Goal: Check status: Check status

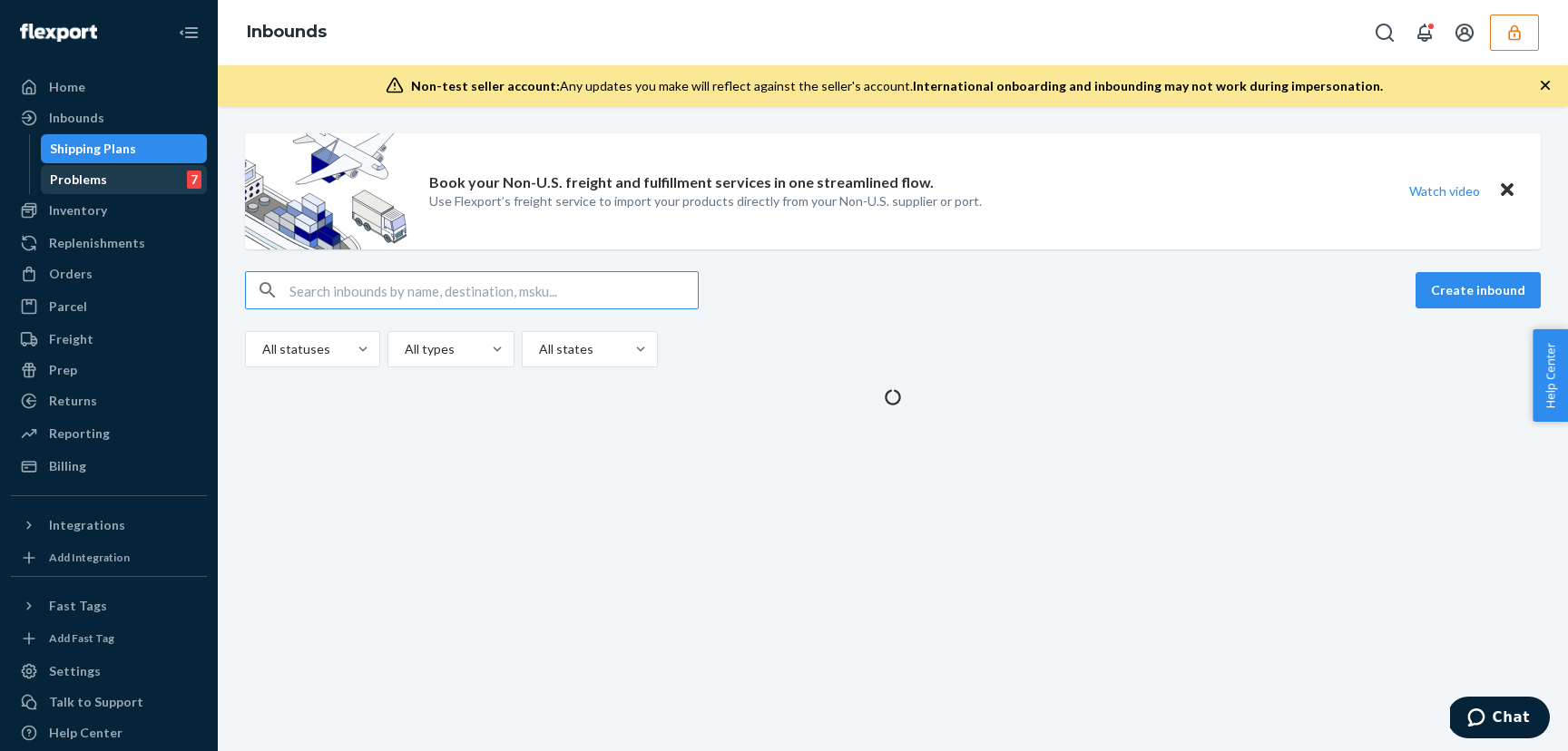
click at [84, 186] on div "Problems" at bounding box center [78, 179] width 57 height 18
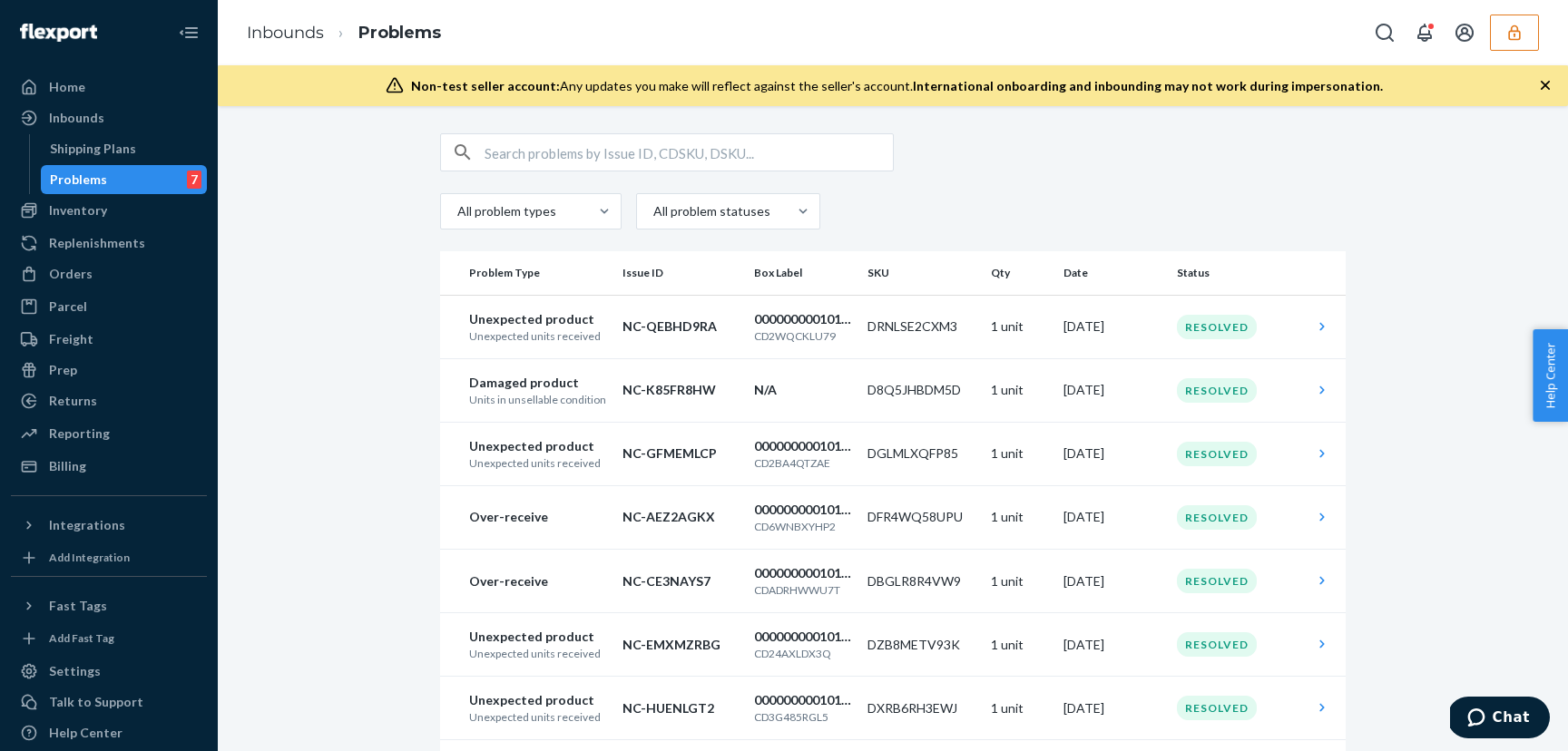
click at [1528, 16] on button "button" at bounding box center [1514, 33] width 49 height 36
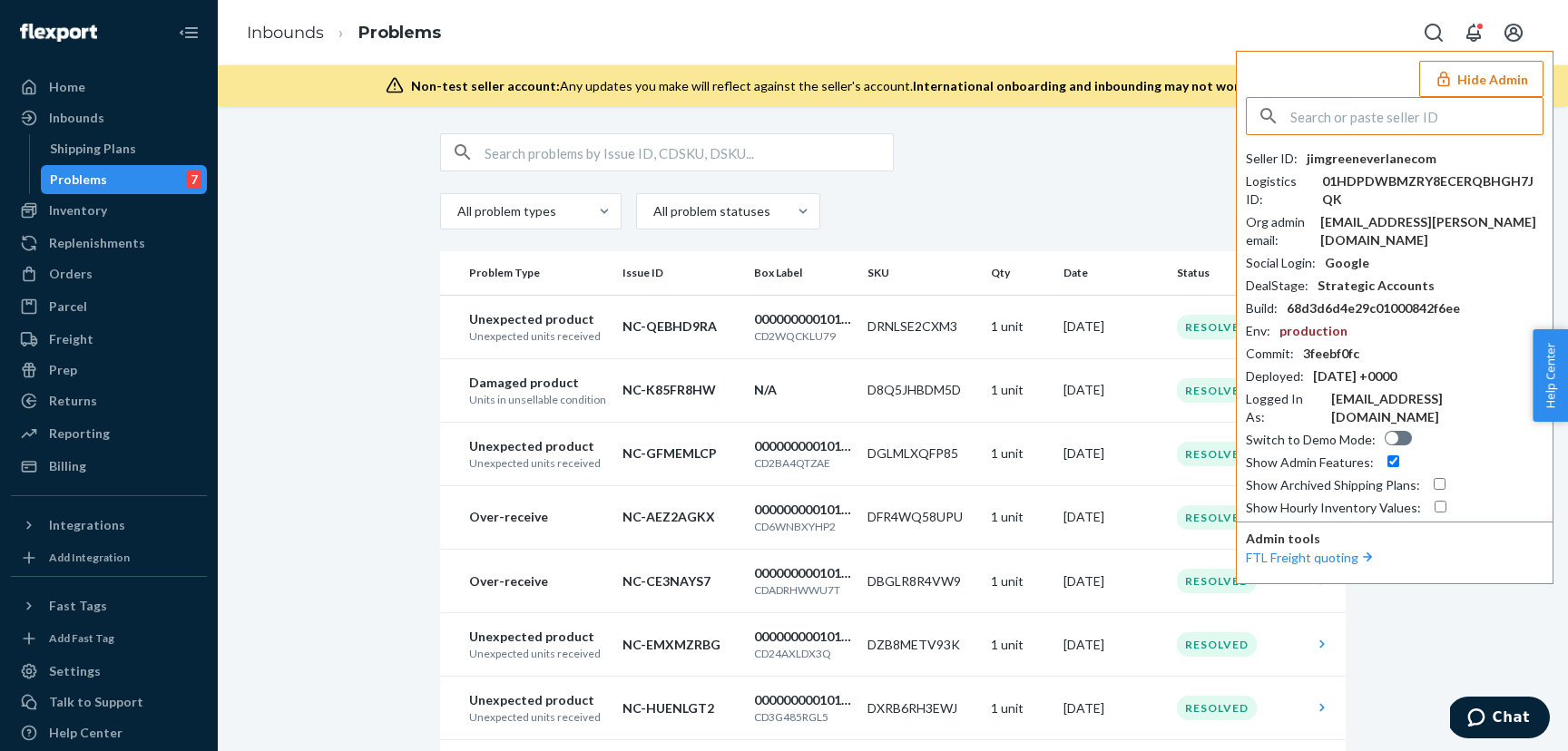
click at [1372, 106] on input "text" at bounding box center [1417, 116] width 253 height 36
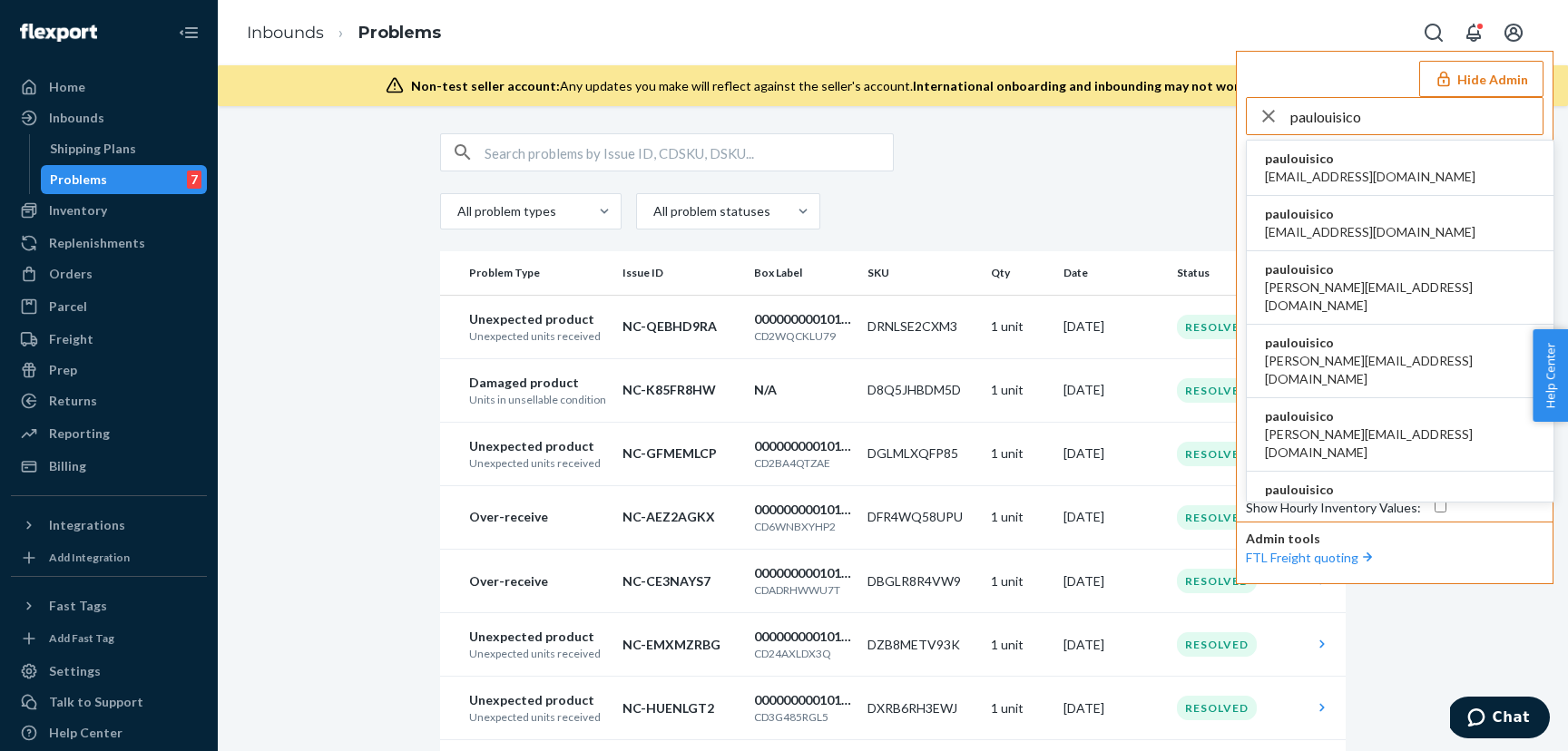
type input "paulouisico"
click at [1357, 162] on li "paulouisico [EMAIL_ADDRESS][DOMAIN_NAME]" at bounding box center [1400, 168] width 307 height 55
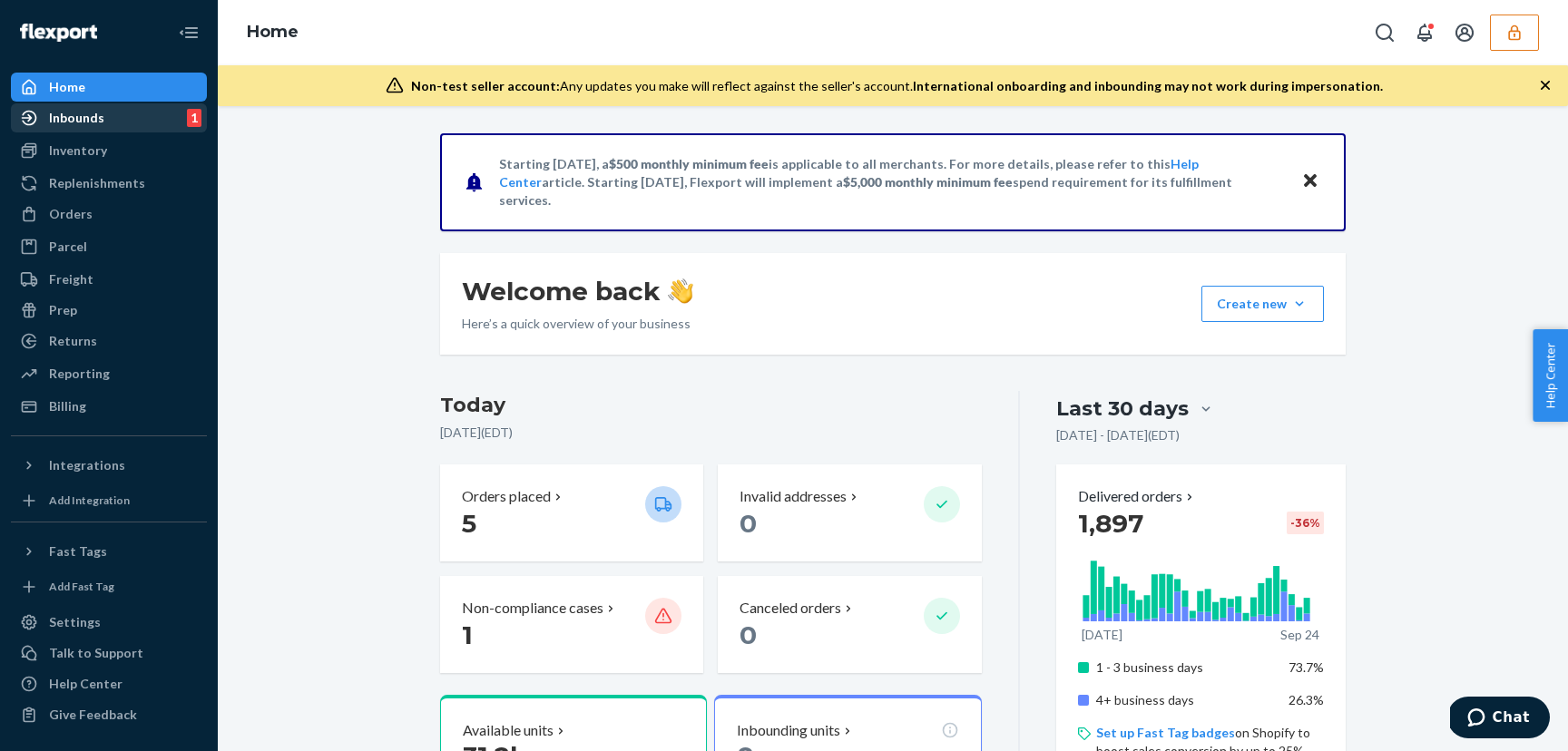
click at [76, 122] on div "Inbounds" at bounding box center [77, 118] width 55 height 18
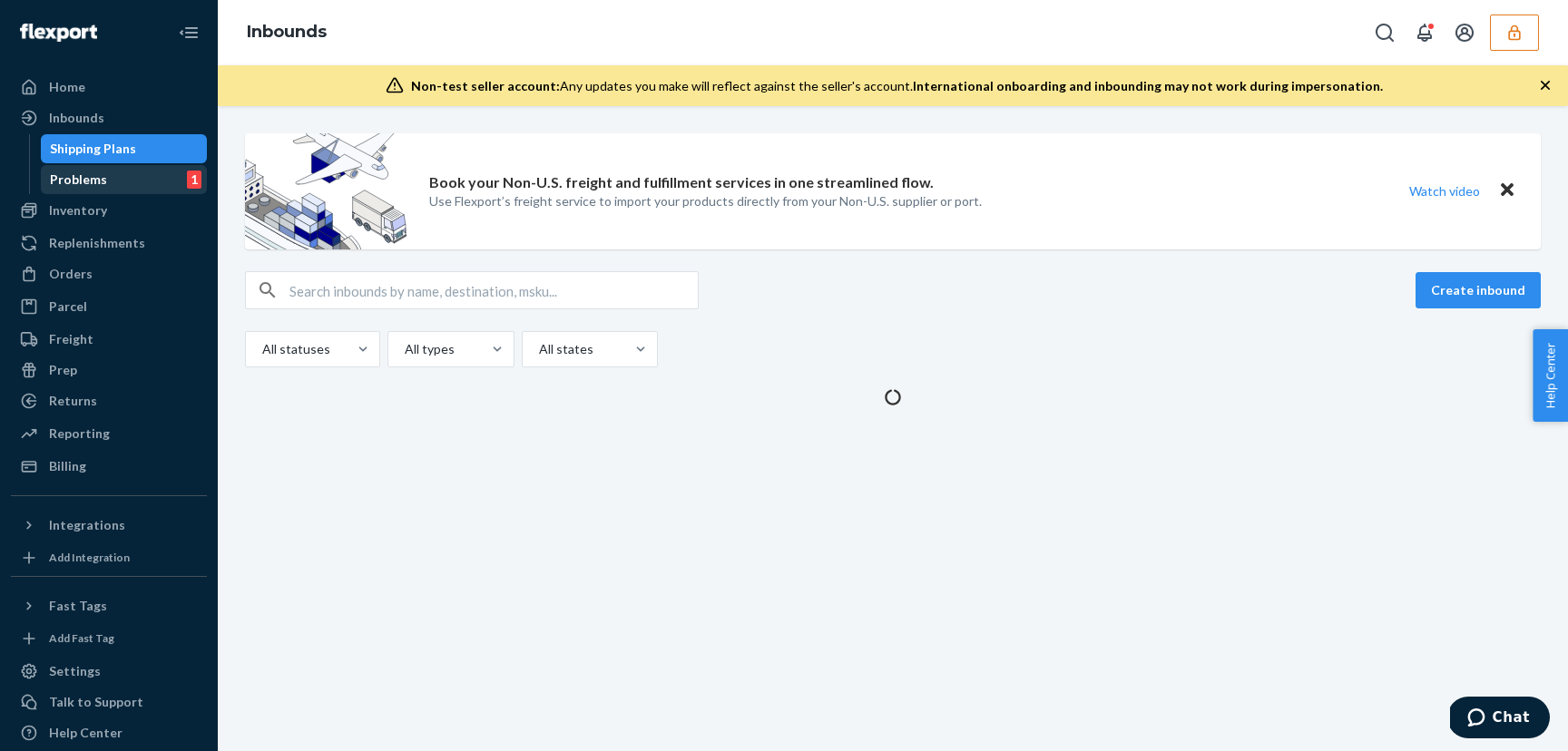
click at [119, 179] on div "Problems 1" at bounding box center [124, 180] width 164 height 26
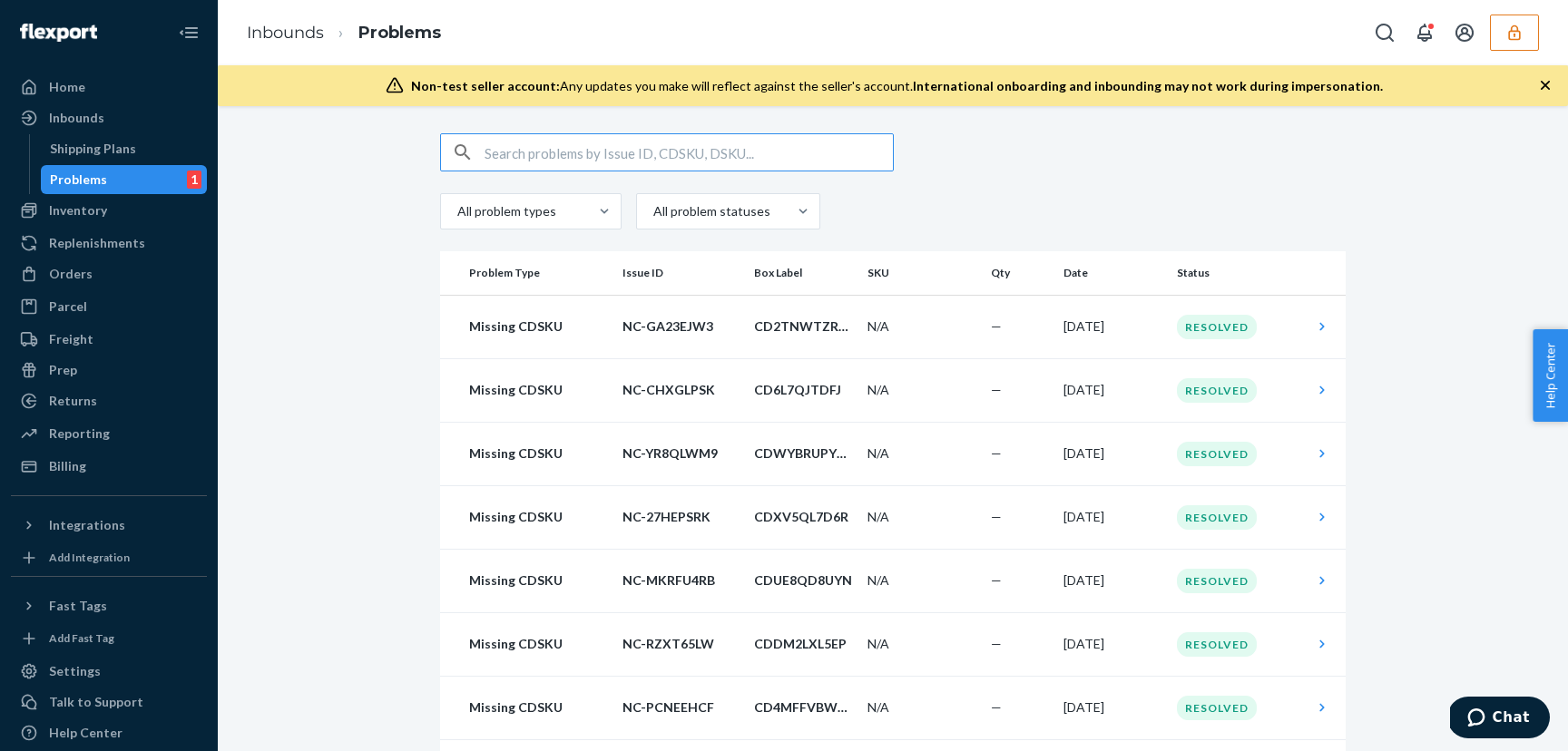
click at [674, 153] on input "text" at bounding box center [689, 152] width 409 height 36
paste input "CD63TVKMTD8"
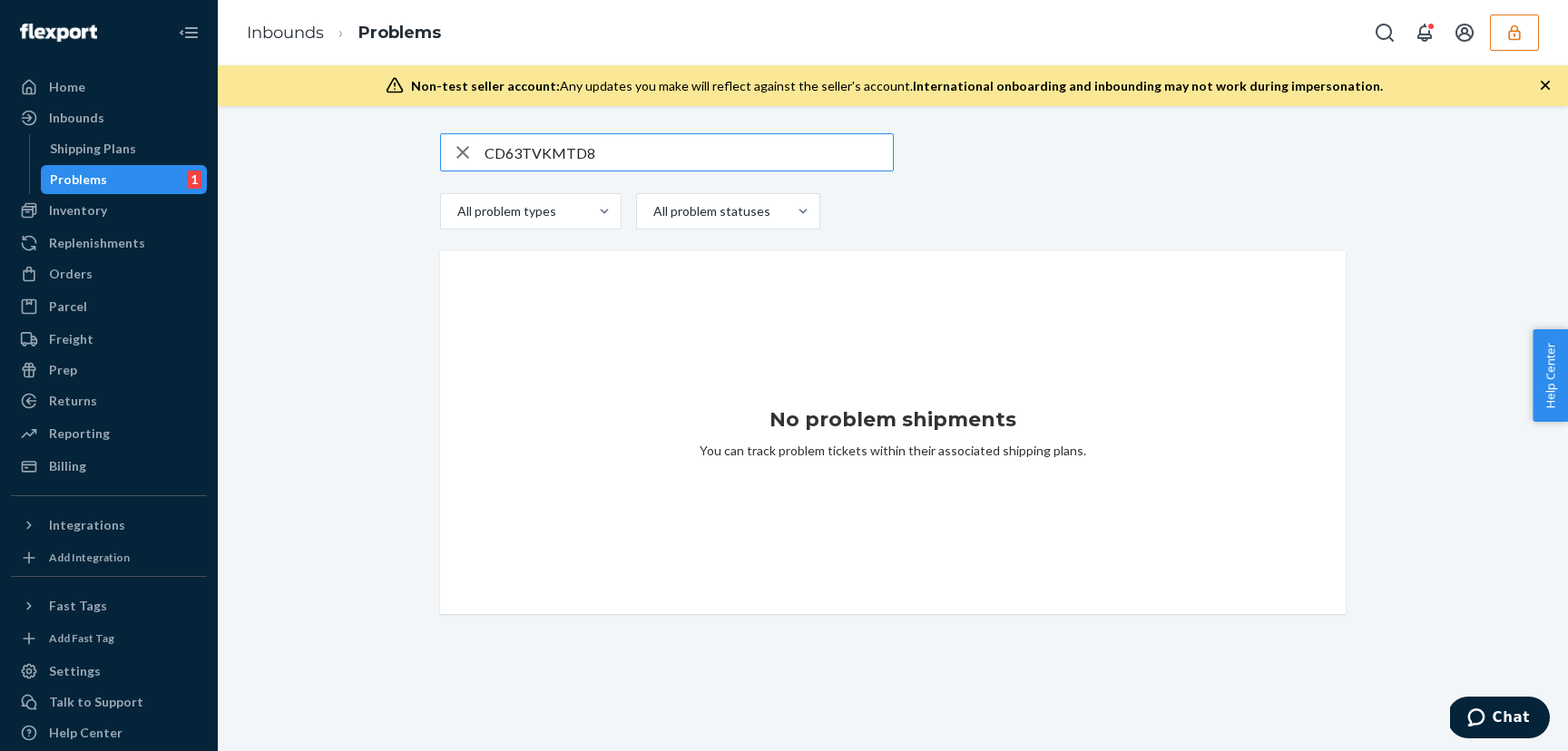
click at [680, 154] on input "CD63TVKMTD8" at bounding box center [689, 152] width 409 height 36
type input "CD63TVKMTD8"
click at [187, 181] on div "1" at bounding box center [193, 179] width 14 height 18
click at [963, 121] on div "CD63TVKMTD8 All problem types All problem statuses No problem shipments You can…" at bounding box center [894, 429] width 1351 height 645
click at [459, 150] on icon "button" at bounding box center [462, 152] width 12 height 12
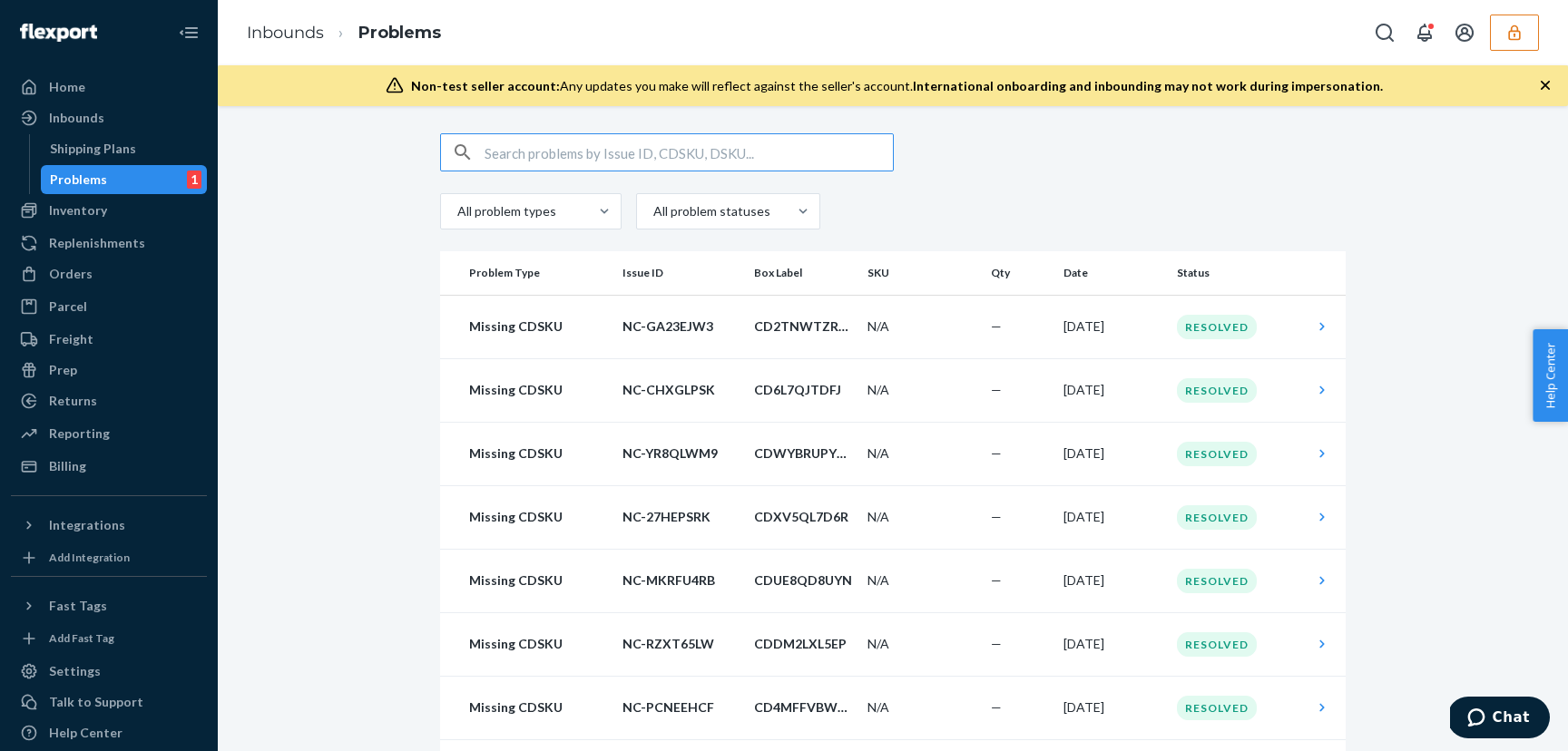
click at [562, 151] on input "text" at bounding box center [689, 152] width 409 height 36
paste input "CD6L7QJTDFJ"
type input "CD6L7QJTDFJ"
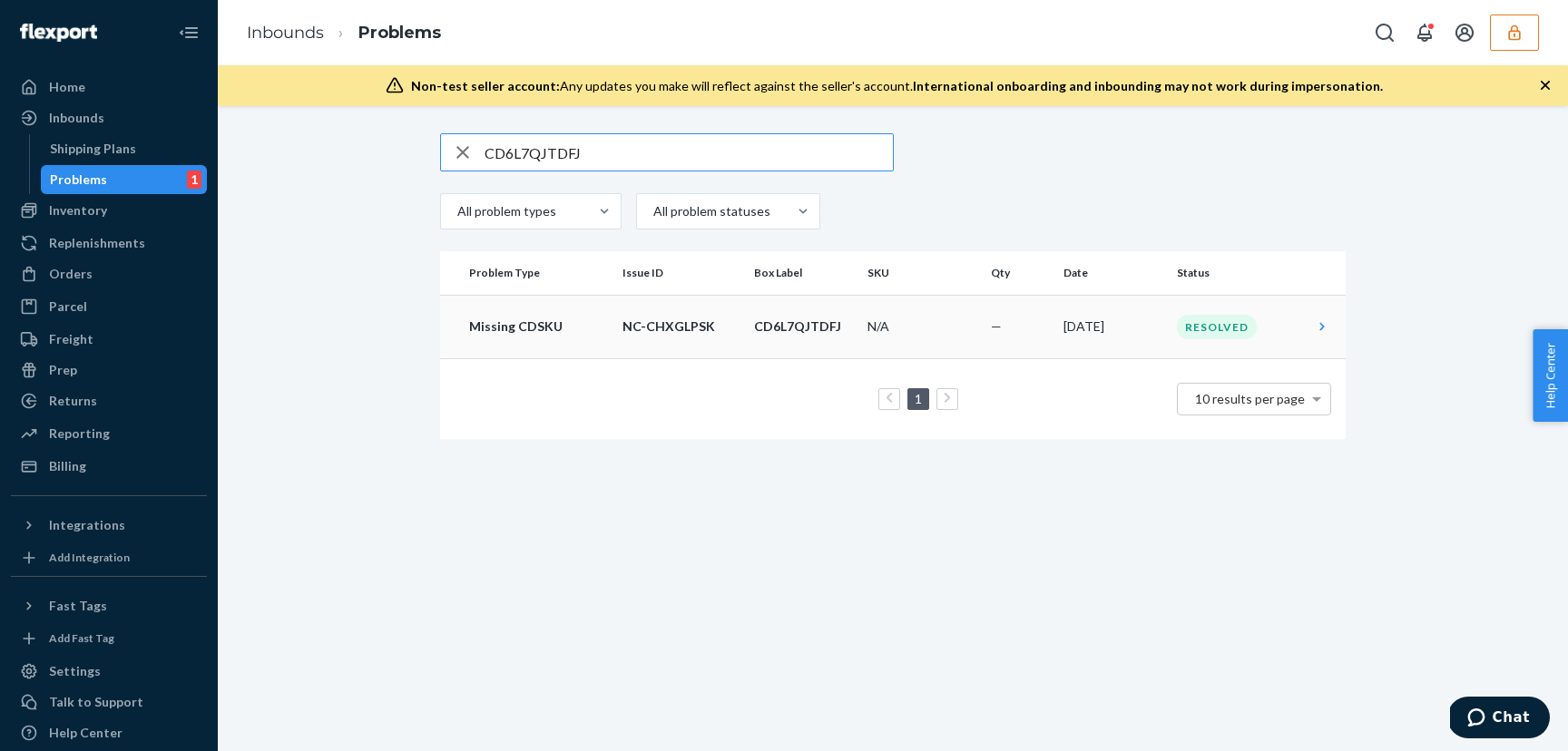
click at [665, 329] on p "NC-CHXGLPSK" at bounding box center [681, 326] width 117 height 18
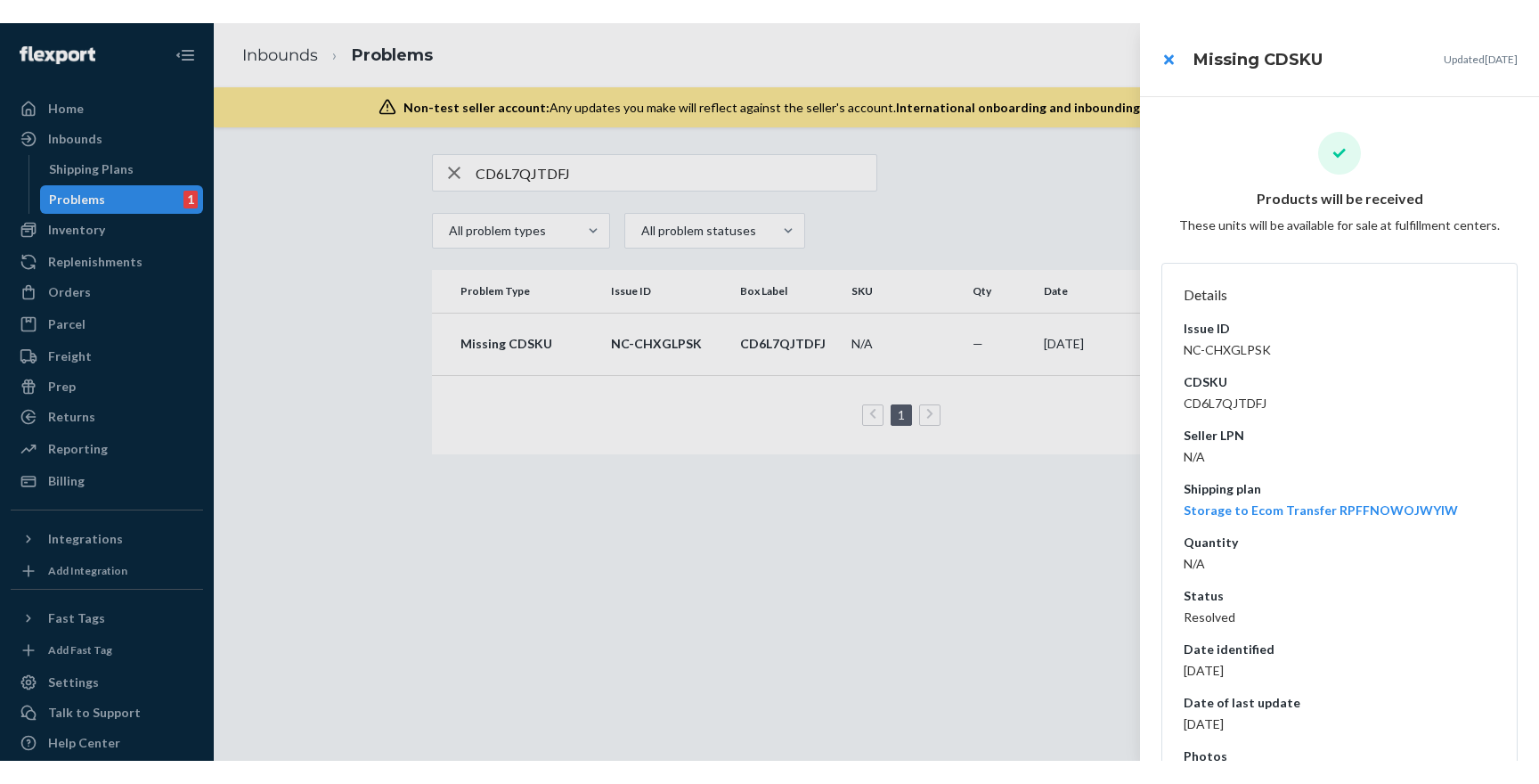
scroll to position [104, 0]
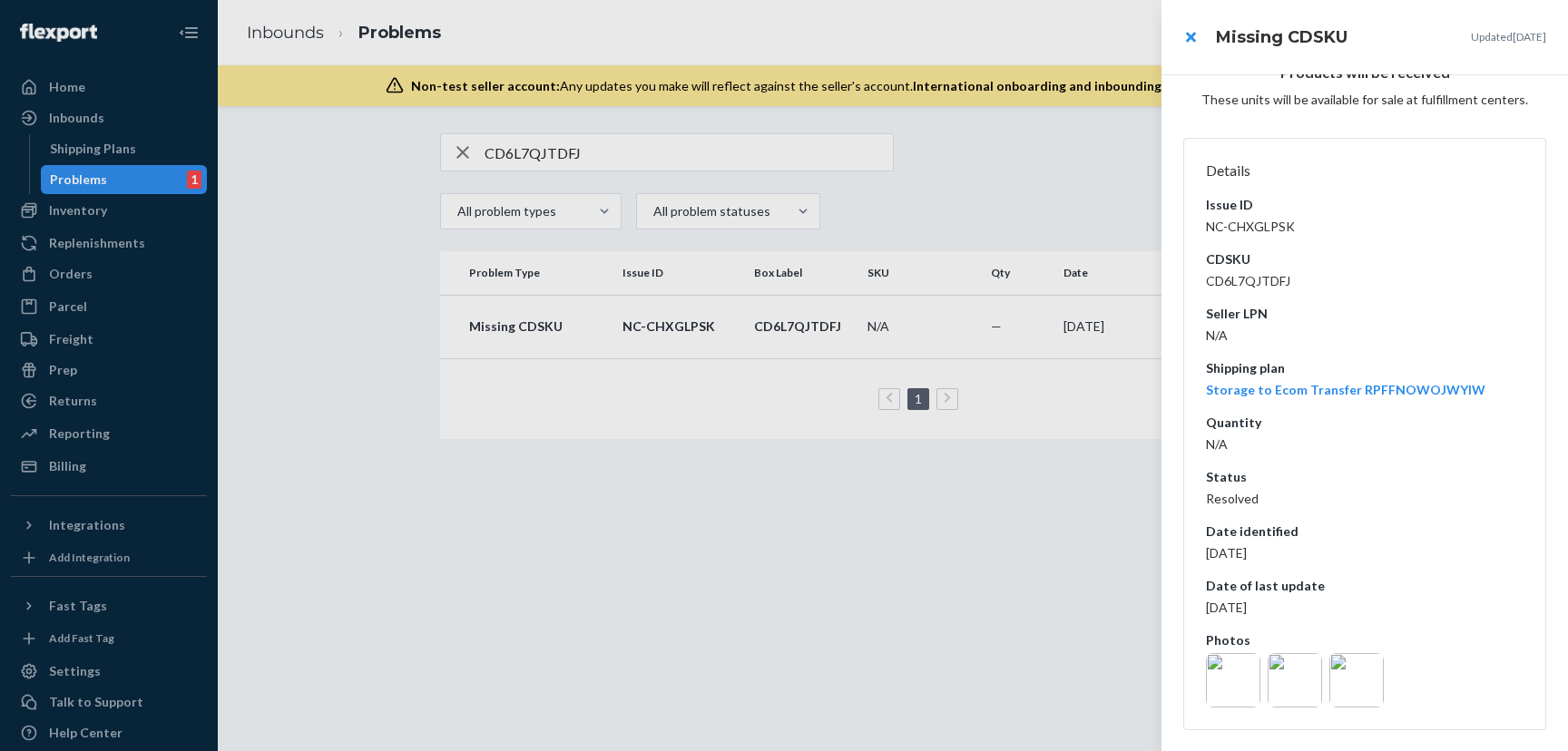
click at [1235, 678] on img at bounding box center [1233, 680] width 55 height 55
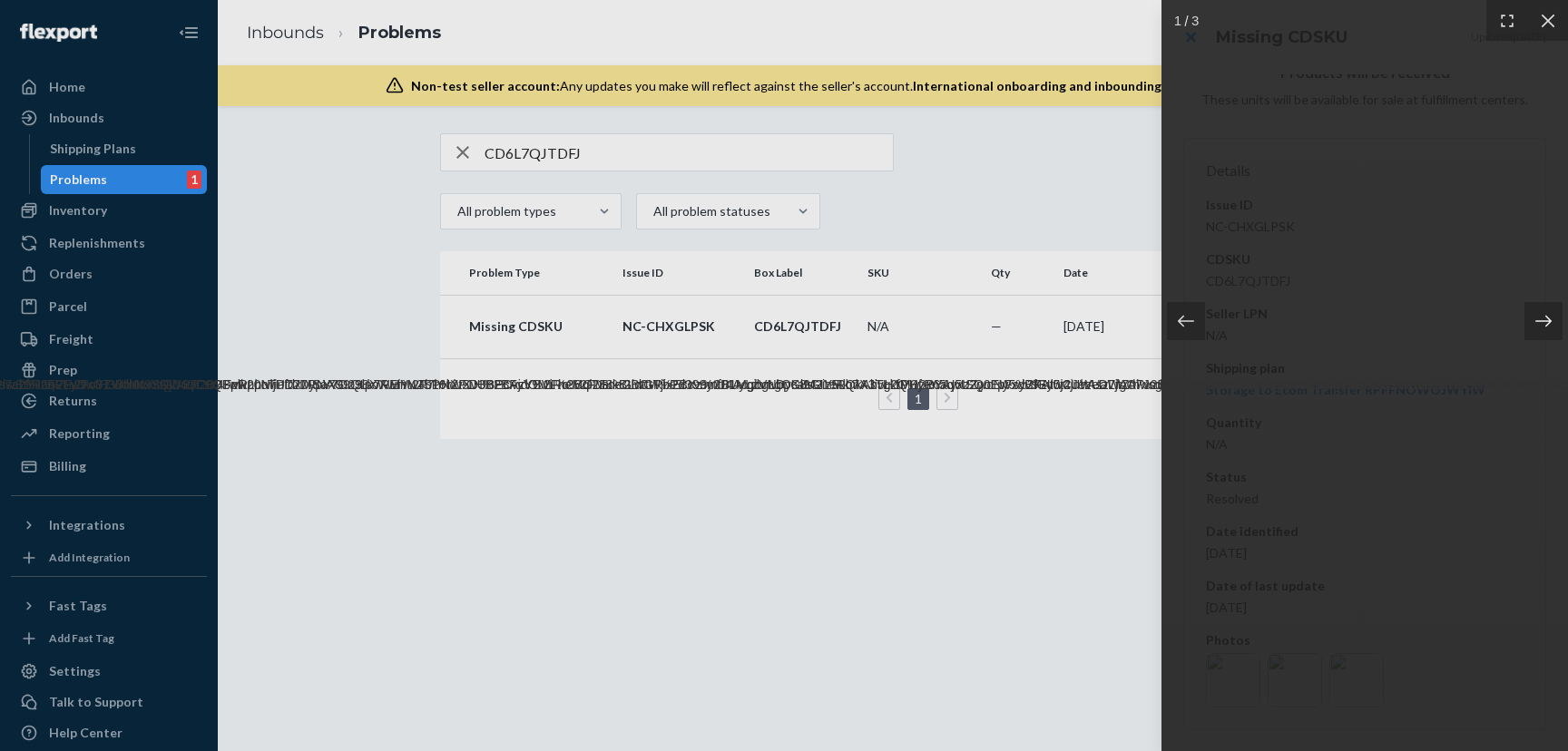
click at [1546, 322] on icon at bounding box center [1543, 320] width 18 height 18
click at [1547, 328] on icon at bounding box center [1543, 320] width 18 height 18
click at [1545, 25] on icon at bounding box center [1548, 20] width 18 height 18
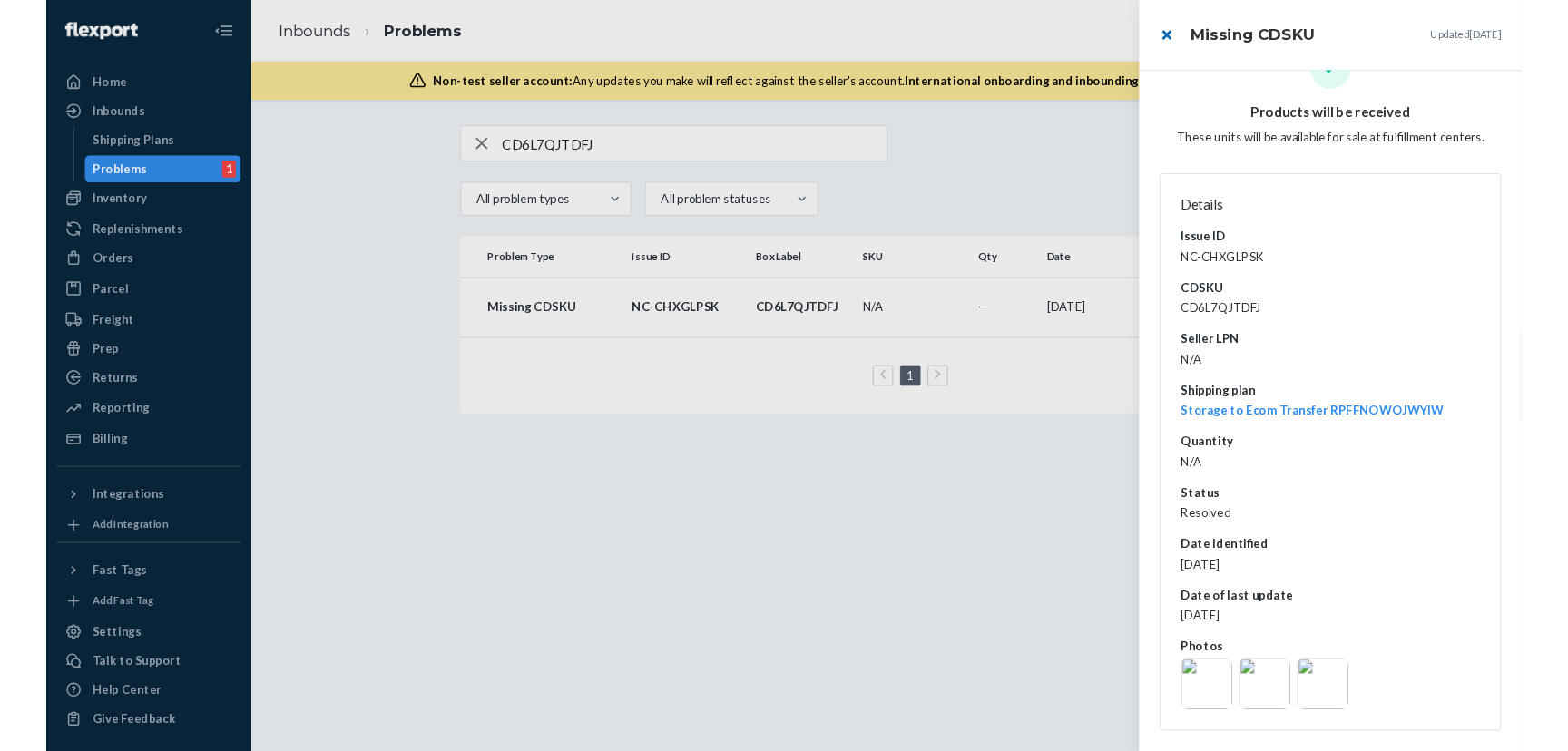
scroll to position [59, 0]
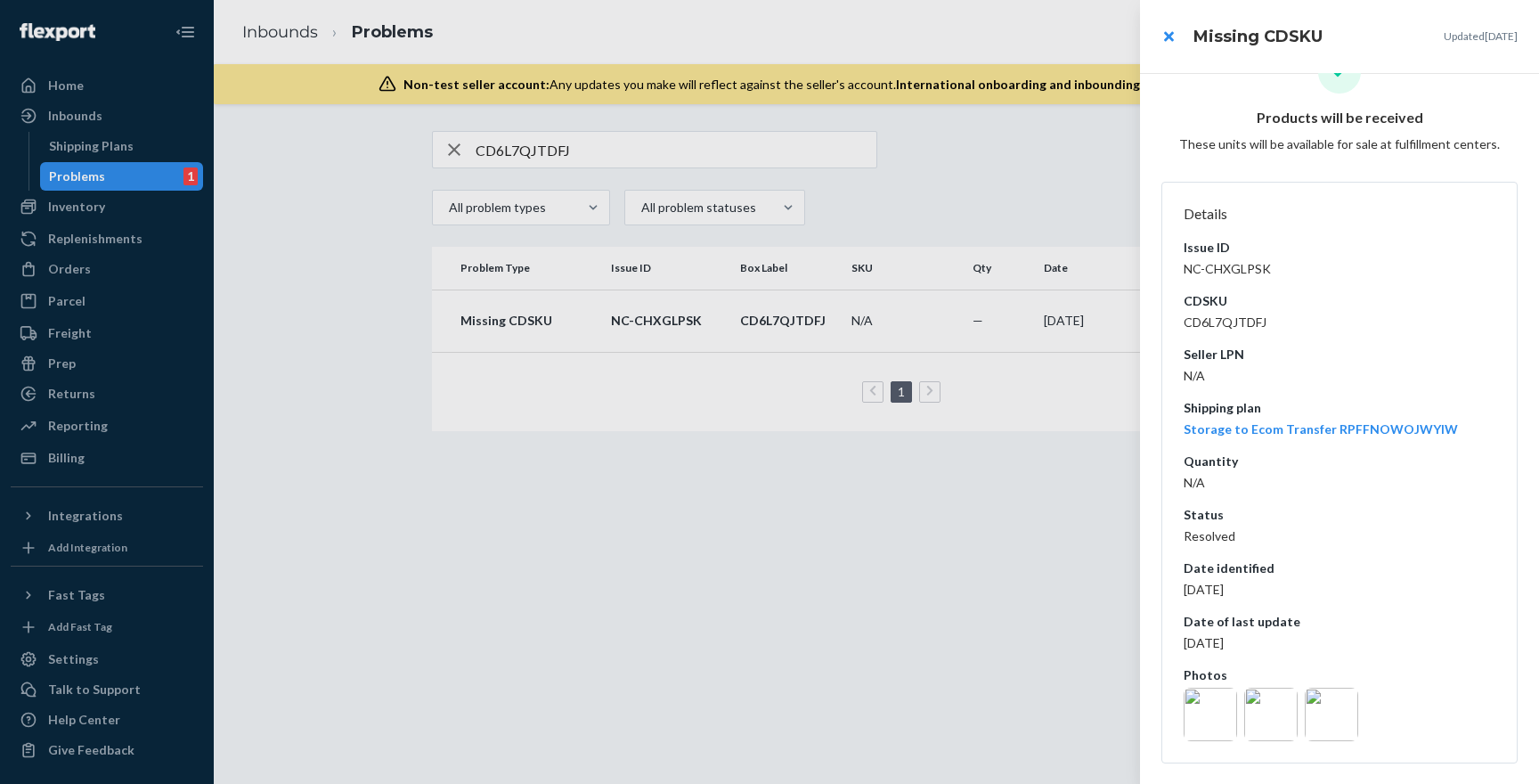
click at [1220, 267] on dd "NC-CHXGLPSK" at bounding box center [1340, 269] width 312 height 18
copy dd "NC-CHXGLPSK"
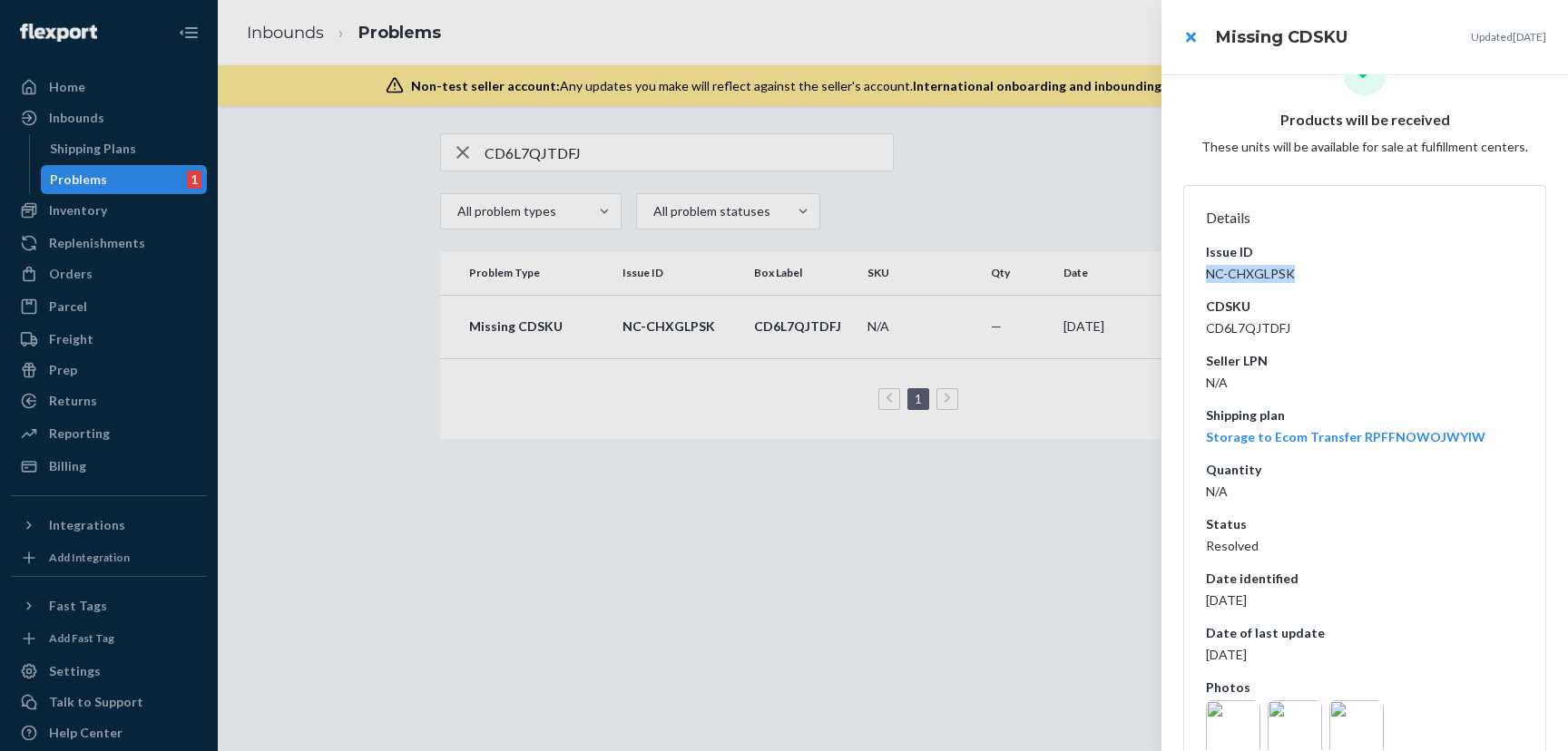
scroll to position [106, 0]
